Goal: Information Seeking & Learning: Learn about a topic

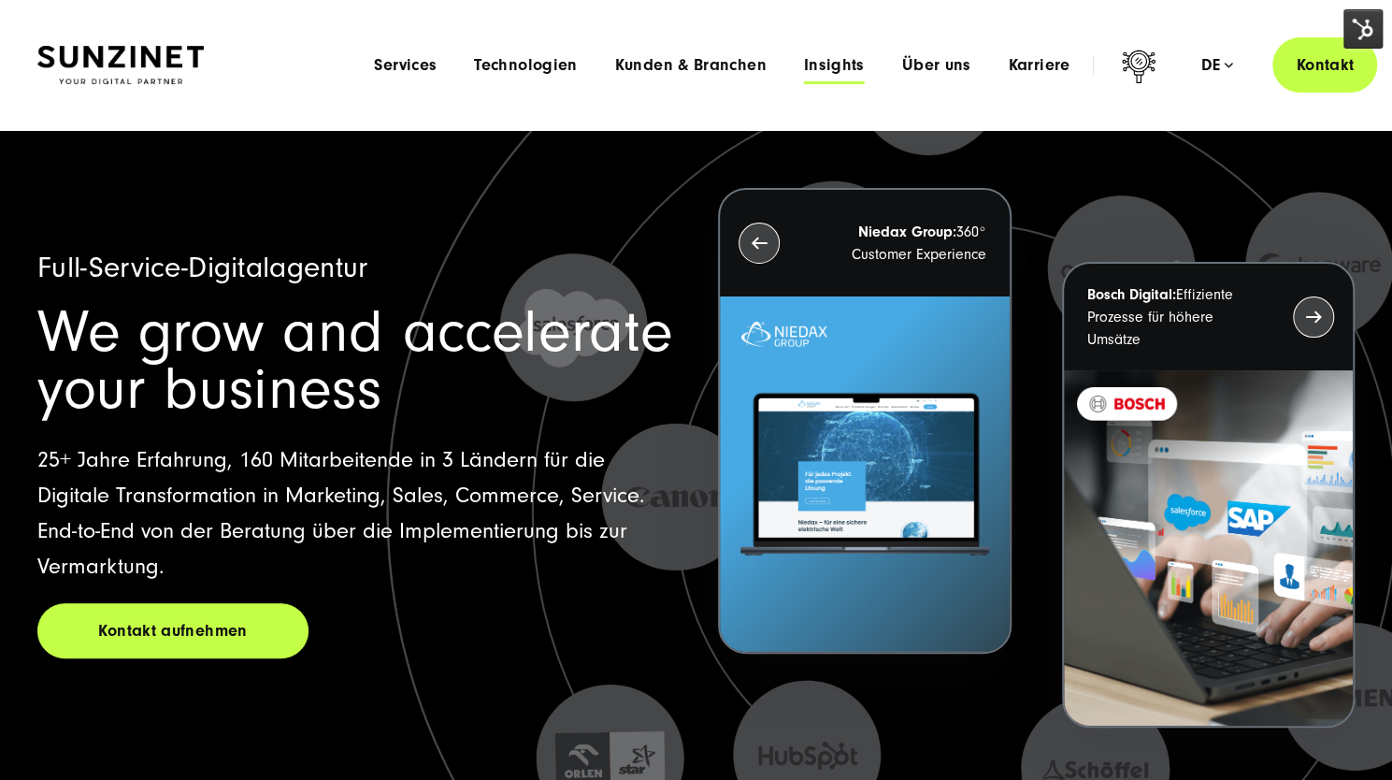
click at [854, 63] on span "Insights" at bounding box center [834, 65] width 61 height 19
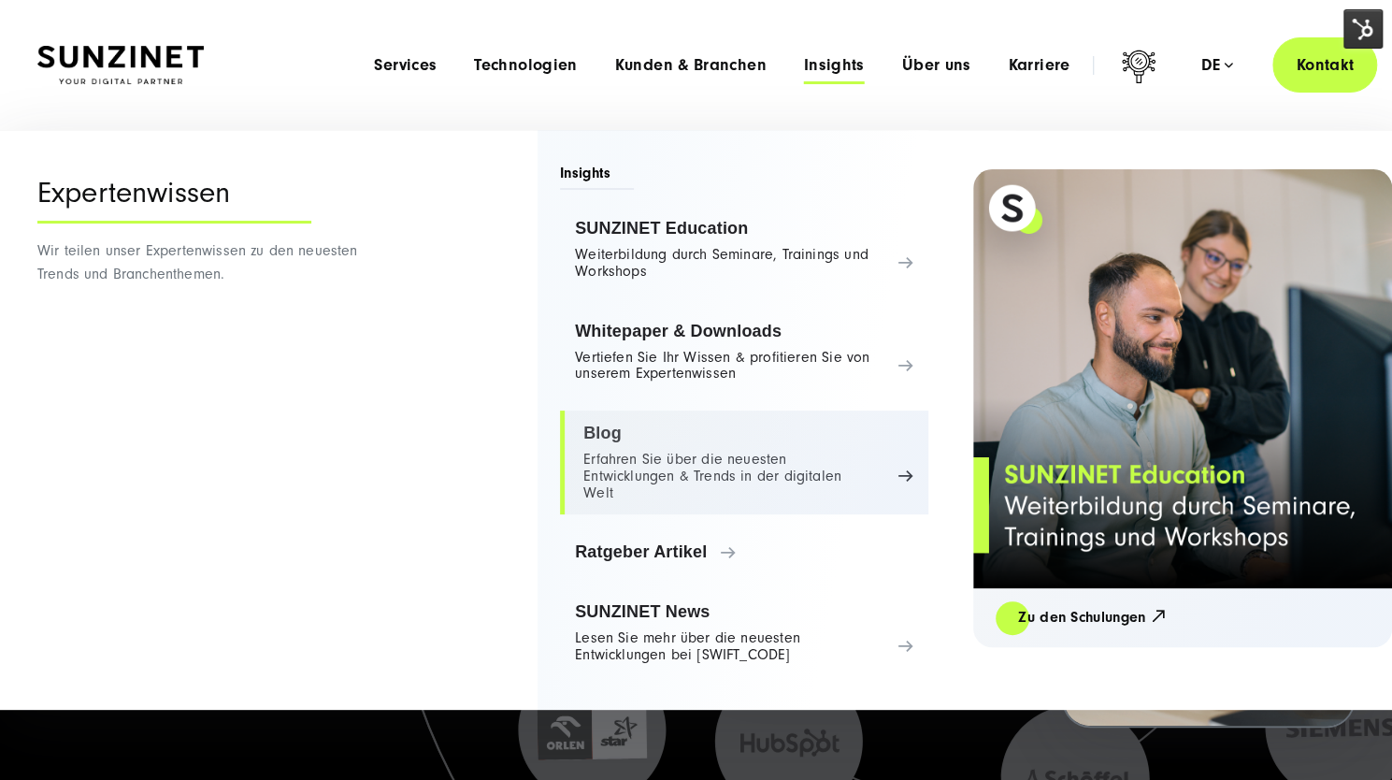
click at [631, 423] on link "Blog Erfahren Sie über die neuesten Entwicklungen & Trends in der digitalen Welt" at bounding box center [744, 463] width 368 height 104
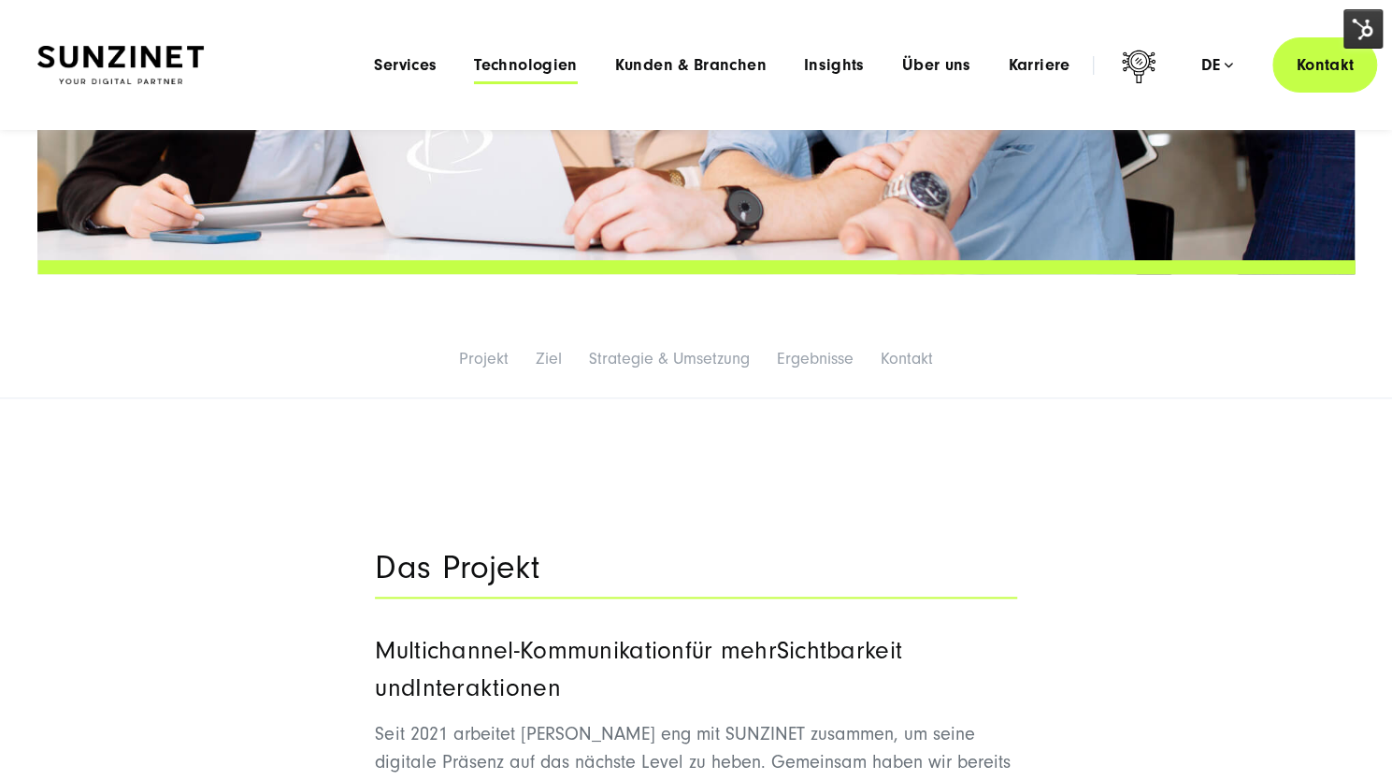
scroll to position [837, 0]
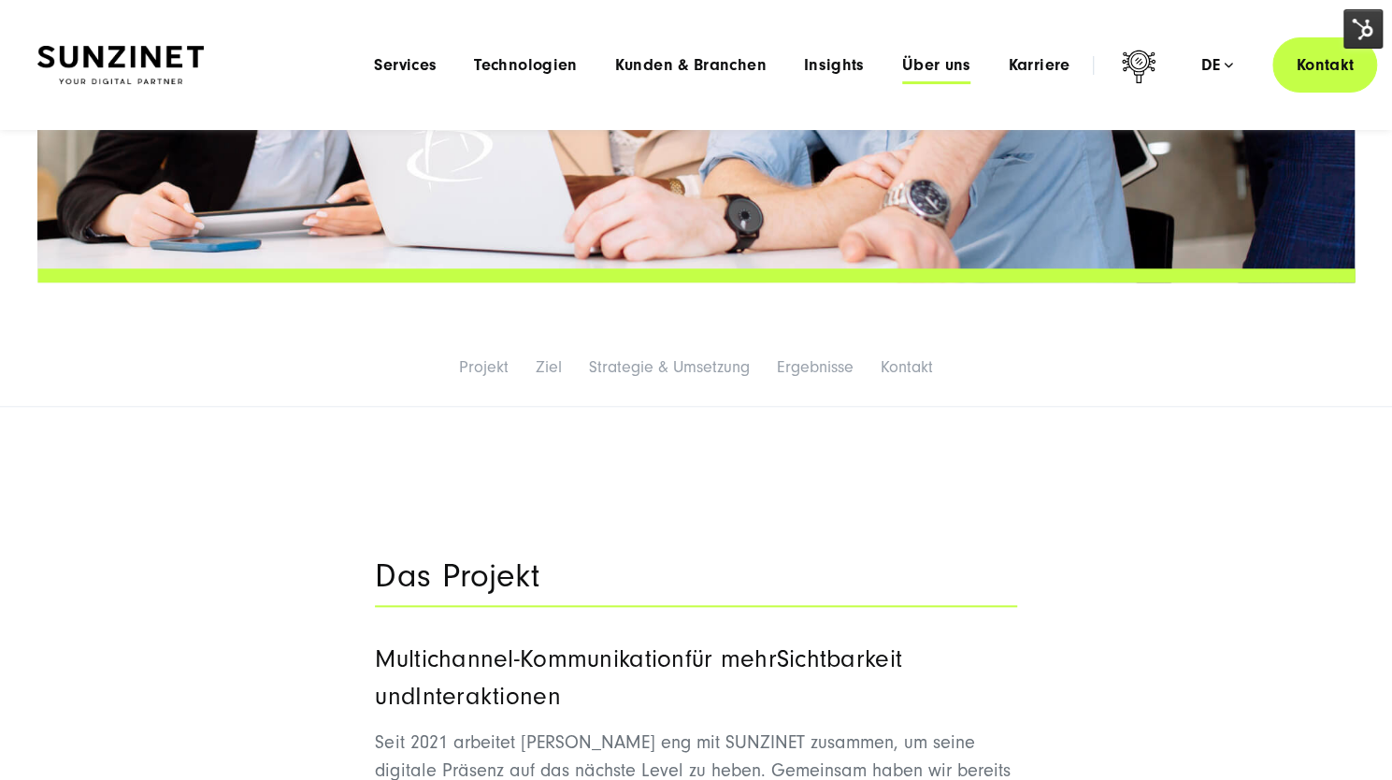
click at [946, 65] on span "Über uns" at bounding box center [936, 65] width 69 height 19
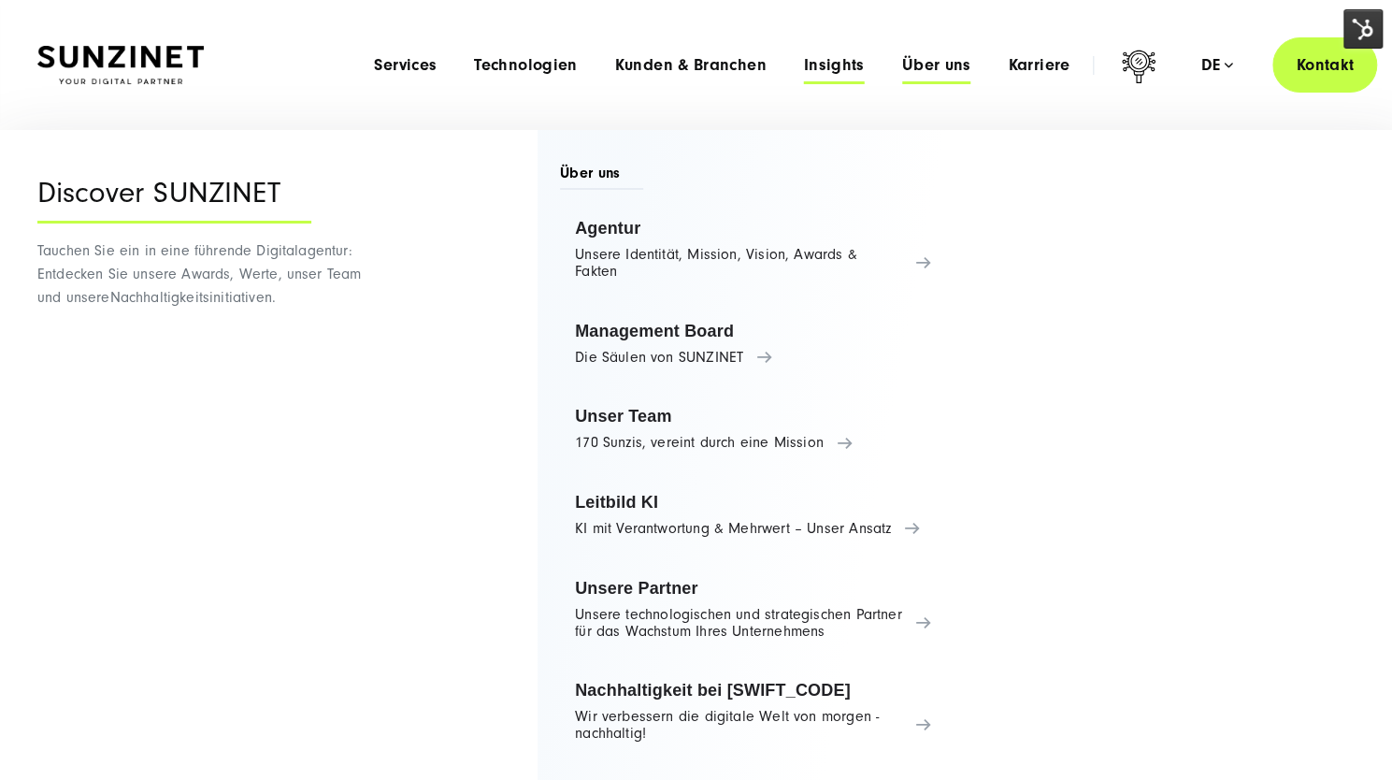
click at [826, 61] on span "Insights" at bounding box center [834, 65] width 61 height 19
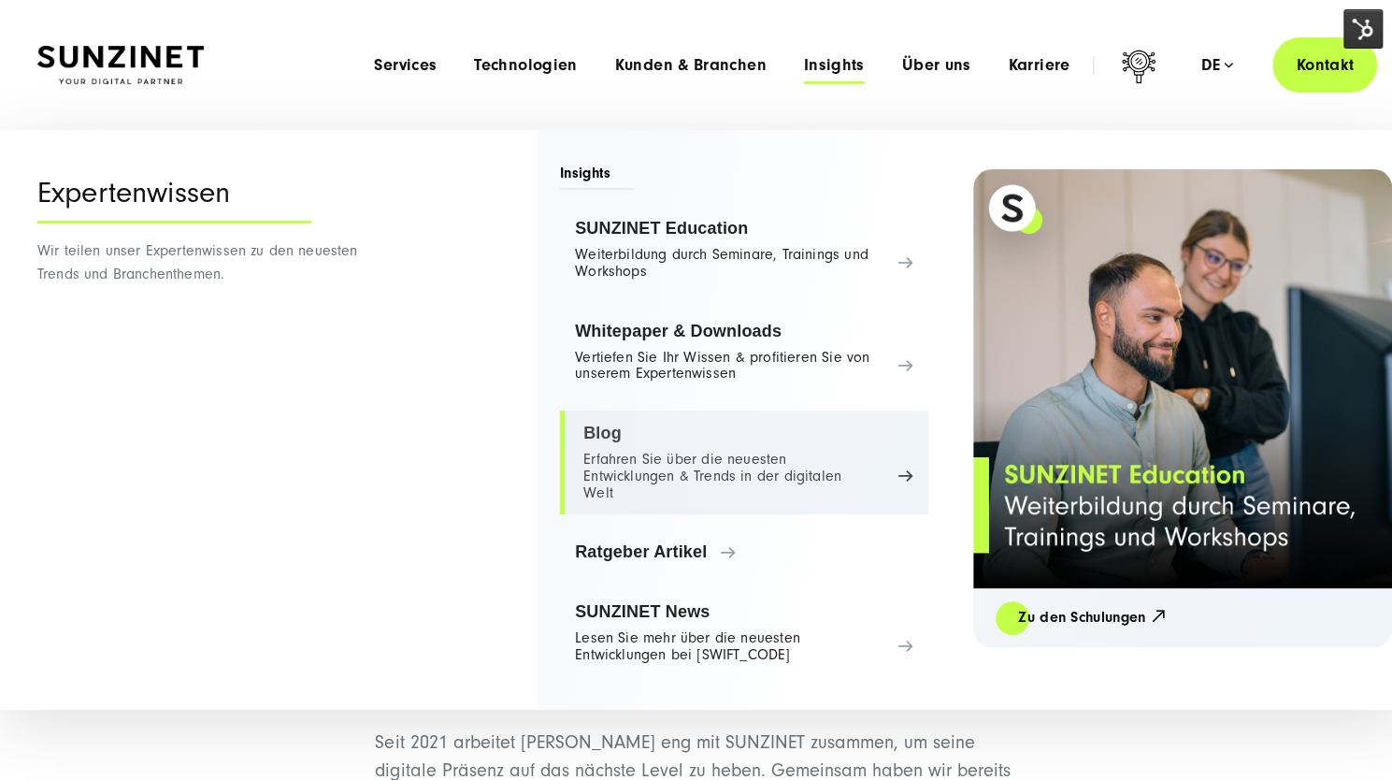
click at [653, 465] on link "Blog Erfahren Sie über die neuesten Entwicklungen & Trends in der digitalen Welt" at bounding box center [744, 463] width 368 height 104
